Goal: Task Accomplishment & Management: Use online tool/utility

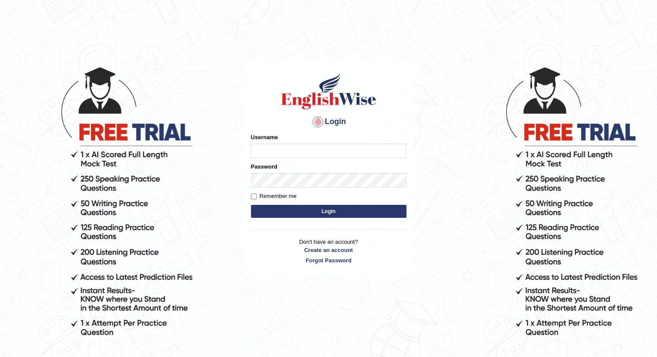
click at [334, 162] on div "Password" at bounding box center [329, 174] width 156 height 25
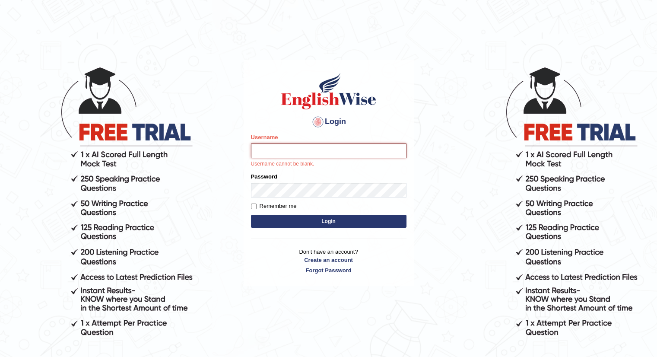
click at [347, 150] on input "Username" at bounding box center [329, 150] width 156 height 15
type input "kasundi"
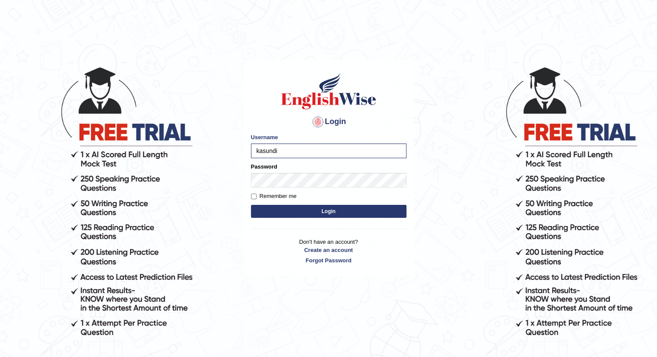
click at [325, 194] on div "Remember me" at bounding box center [329, 196] width 156 height 9
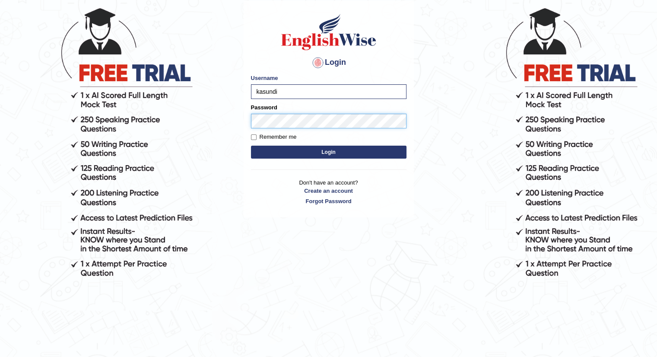
scroll to position [79, 0]
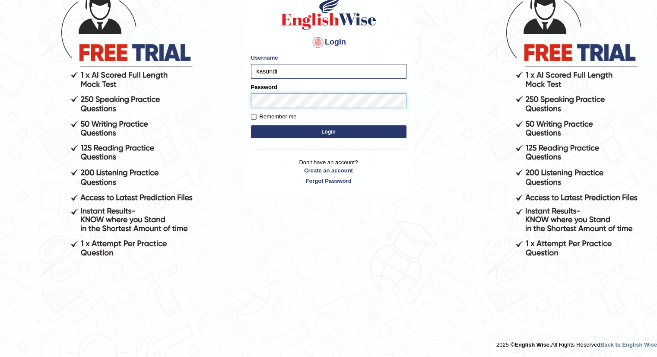
click at [251, 125] on button "Login" at bounding box center [329, 131] width 156 height 13
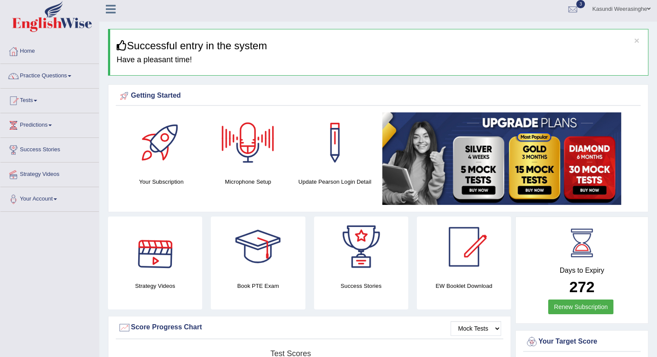
scroll to position [7, 0]
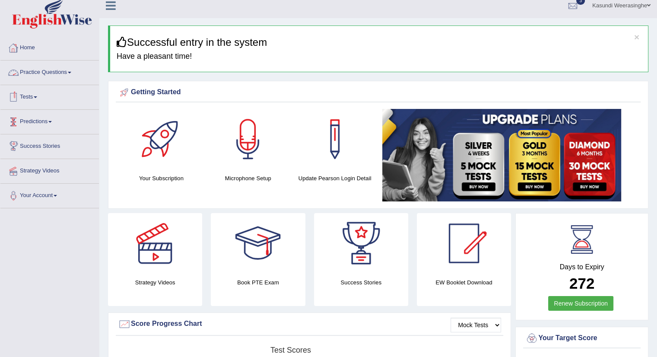
click at [68, 63] on link "Practice Questions" at bounding box center [49, 71] width 98 height 22
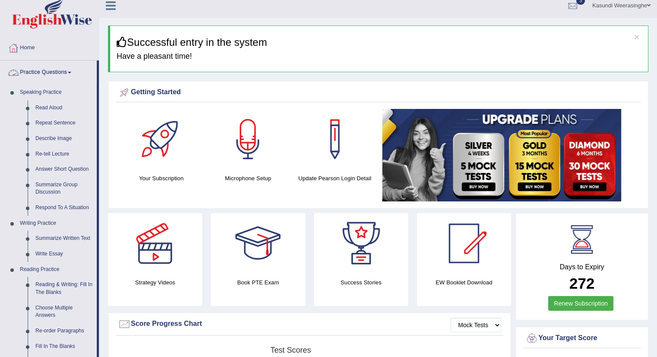
click at [83, 75] on link "Practice Questions" at bounding box center [48, 71] width 96 height 22
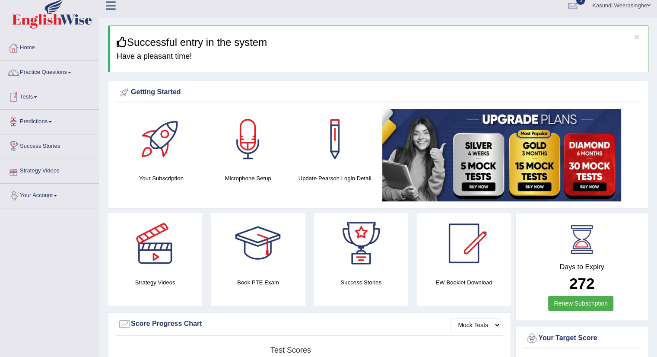
click at [71, 94] on link "Tests" at bounding box center [49, 96] width 98 height 22
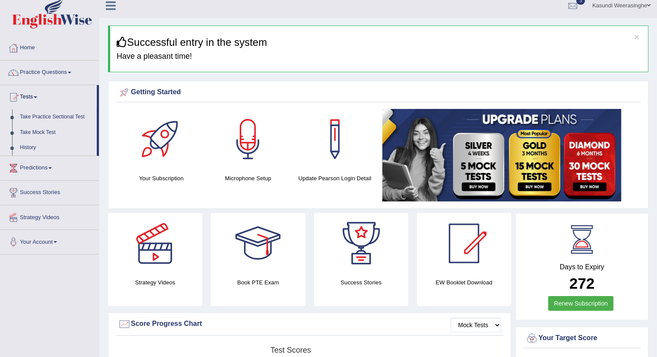
click at [71, 94] on link "Tests" at bounding box center [48, 96] width 96 height 22
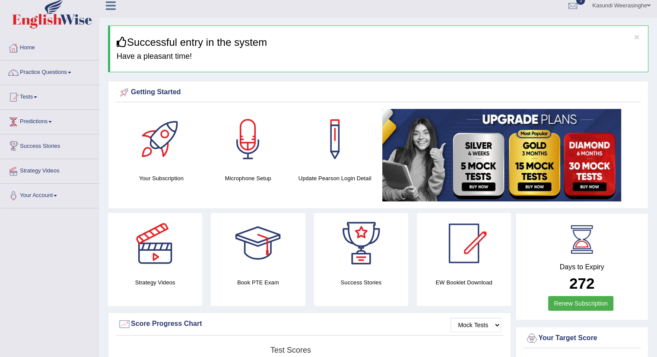
click at [64, 116] on link "Predictions" at bounding box center [49, 121] width 98 height 22
click at [62, 111] on link "Predictions" at bounding box center [48, 121] width 96 height 22
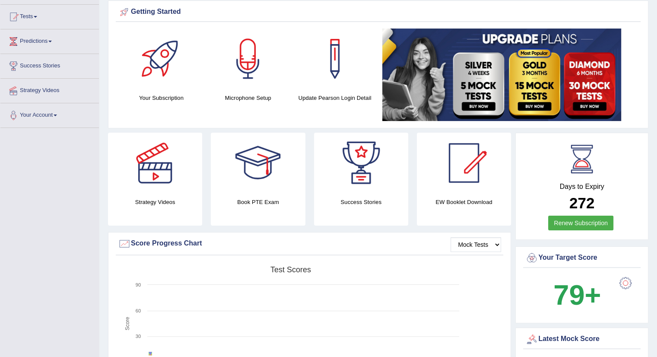
scroll to position [0, 0]
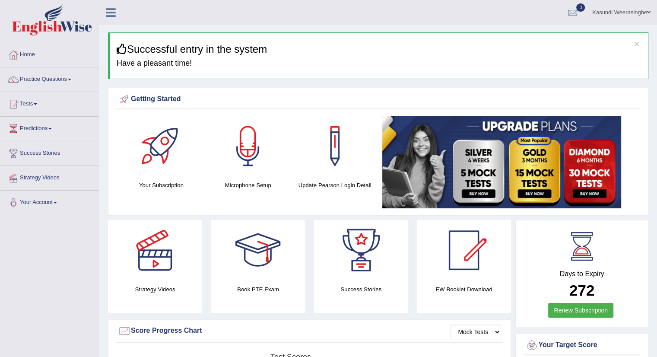
click at [63, 80] on link "Practice Questions" at bounding box center [49, 78] width 98 height 22
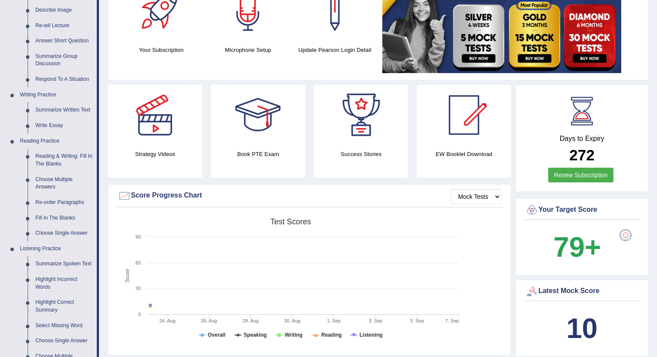
scroll to position [153, 0]
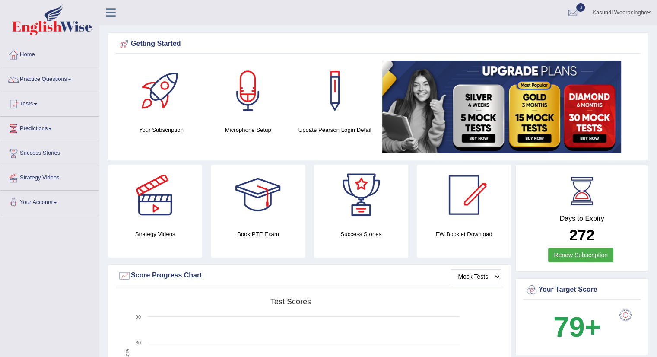
click at [245, 87] on div at bounding box center [248, 90] width 60 height 60
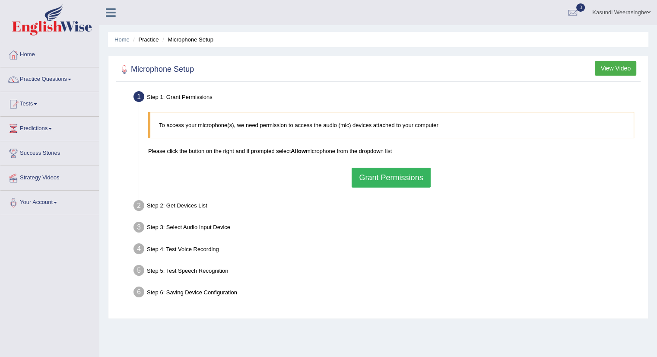
click at [376, 171] on button "Grant Permissions" at bounding box center [391, 178] width 79 height 20
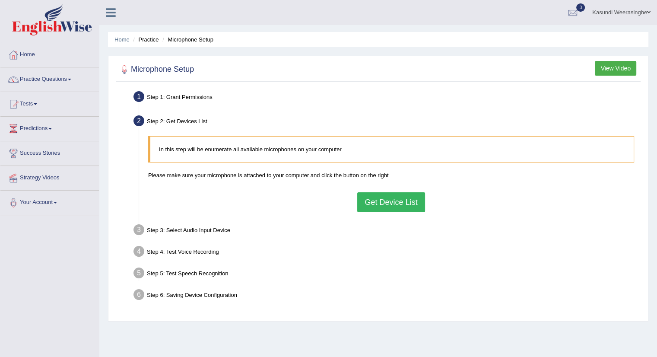
click at [399, 202] on button "Get Device List" at bounding box center [390, 202] width 67 height 20
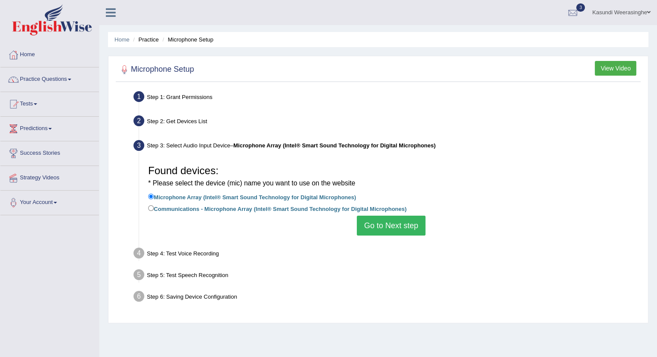
click at [376, 229] on button "Go to Next step" at bounding box center [391, 226] width 69 height 20
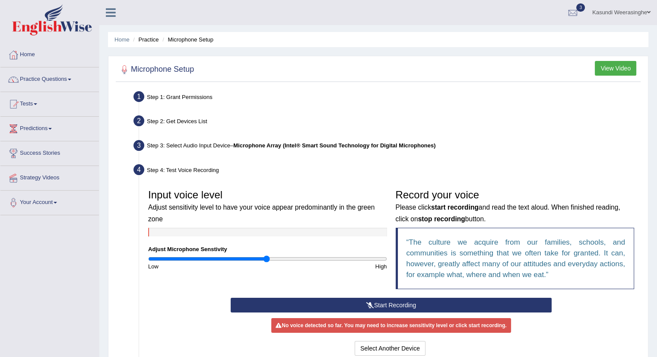
drag, startPoint x: 648, startPoint y: 76, endPoint x: 660, endPoint y: 187, distance: 110.8
click at [657, 187] on html "Toggle navigation Home Practice Questions Speaking Practice Read Aloud Repeat S…" at bounding box center [328, 178] width 657 height 357
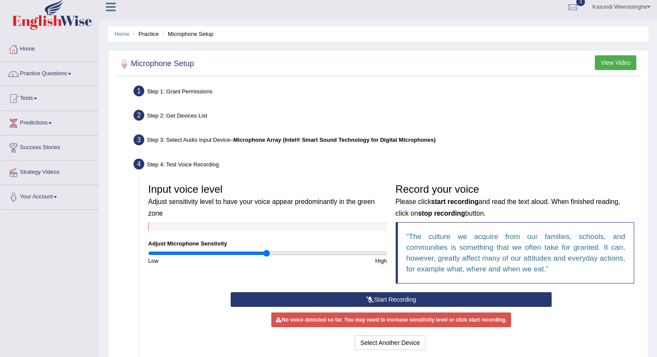
click at [472, 176] on div "Input voice level Adjust sensitivity level to have your voice appear predominan…" at bounding box center [391, 265] width 495 height 181
